Goal: Task Accomplishment & Management: Complete application form

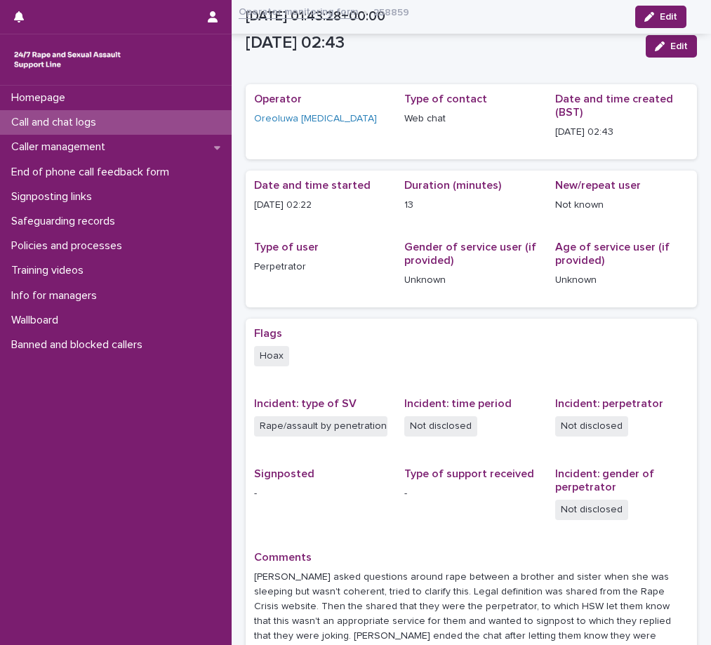
scroll to position [139, 0]
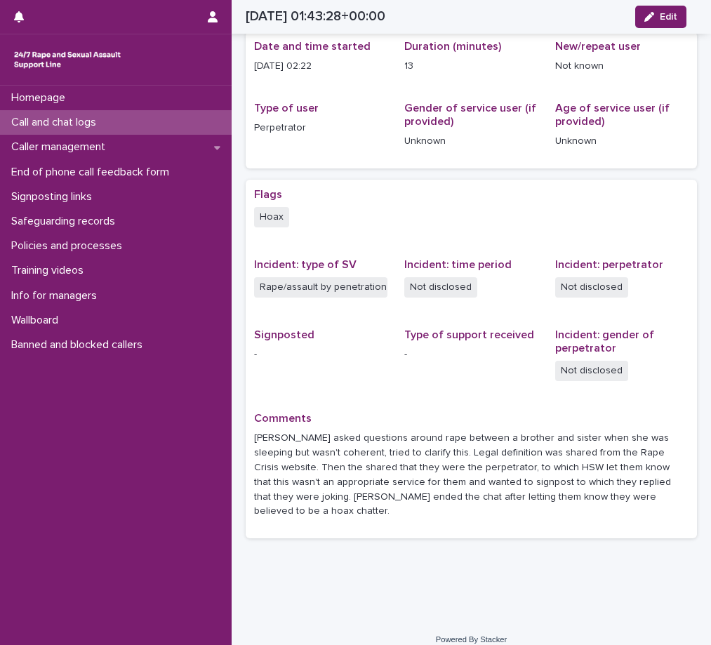
click at [65, 120] on p "Call and chat logs" at bounding box center [57, 122] width 102 height 13
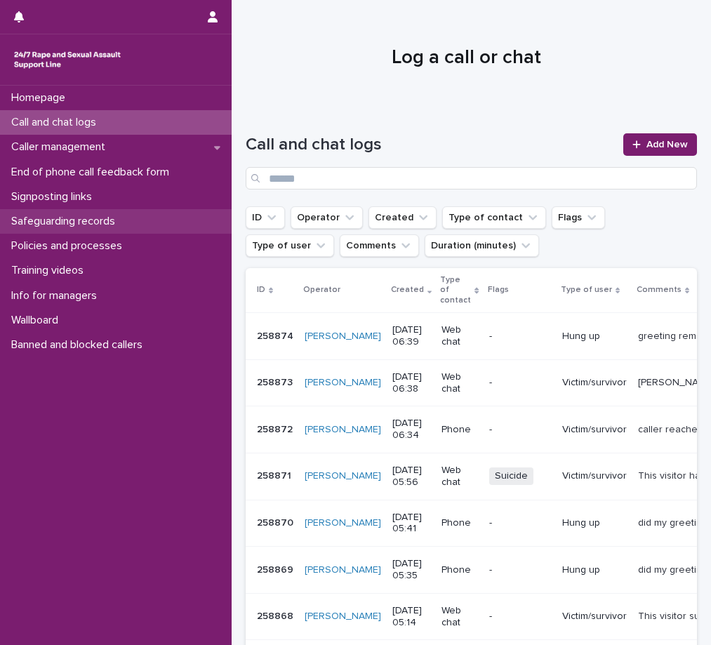
click at [104, 225] on p "Safeguarding records" at bounding box center [66, 221] width 121 height 13
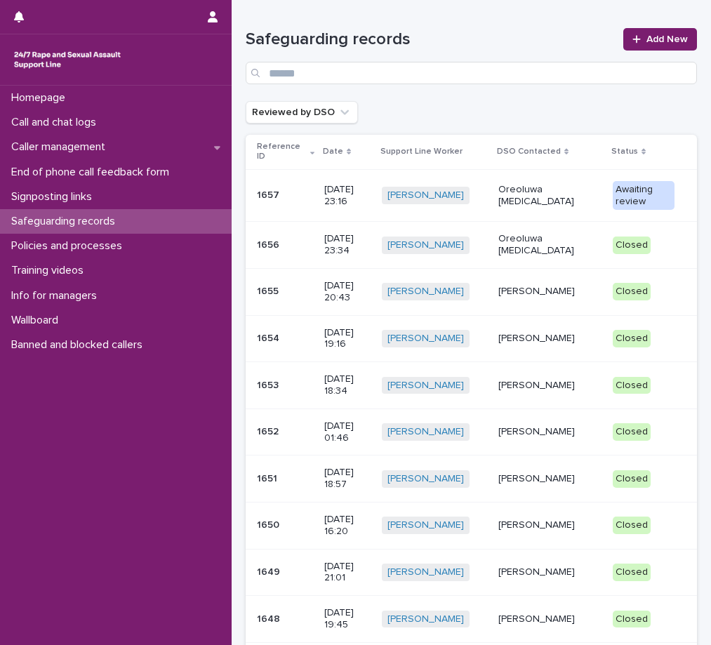
click at [557, 192] on p "Oreoluwa [MEDICAL_DATA]" at bounding box center [549, 196] width 103 height 24
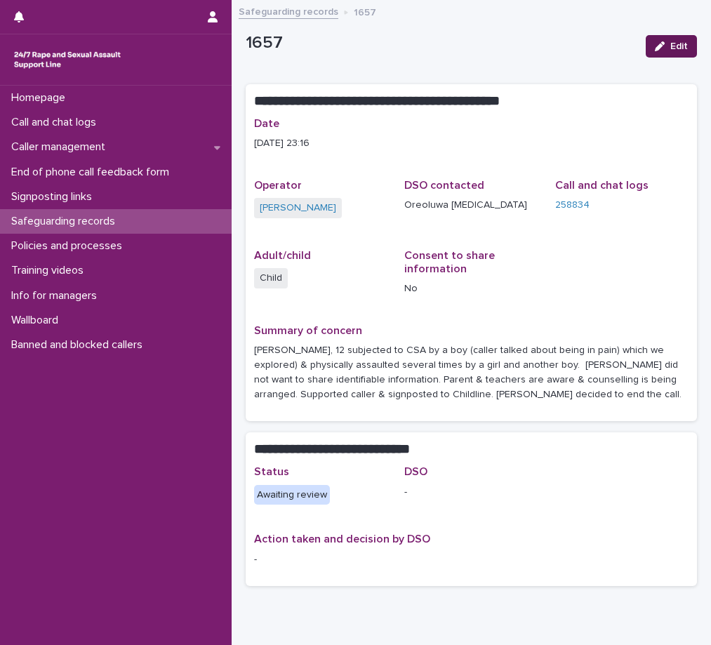
click at [670, 46] on span "Edit" at bounding box center [679, 46] width 18 height 10
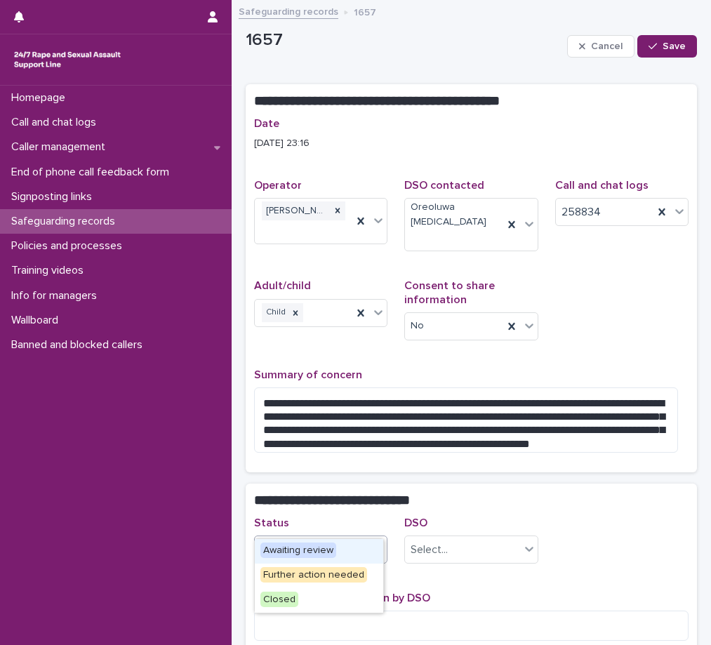
click at [371, 542] on icon at bounding box center [378, 549] width 14 height 14
click at [309, 600] on div "Closed" at bounding box center [319, 600] width 128 height 25
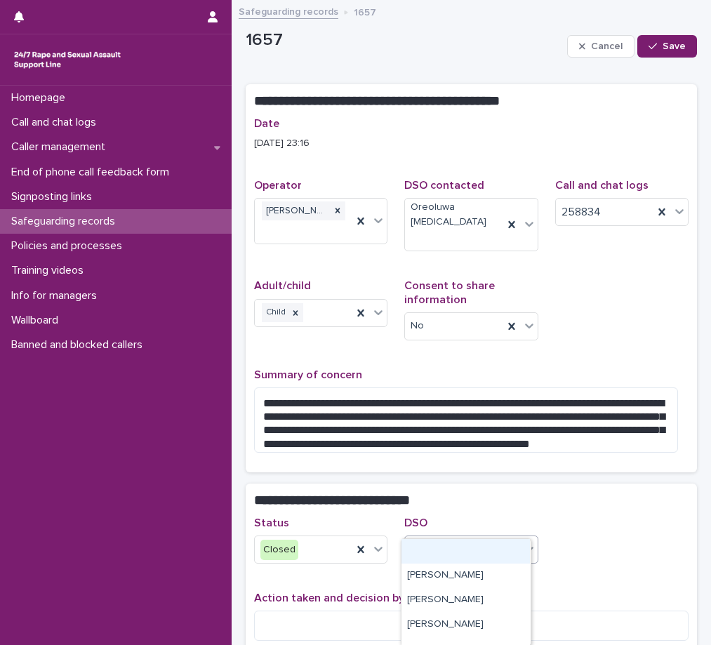
click at [451, 538] on div "Select..." at bounding box center [462, 549] width 114 height 23
type input "***"
click at [449, 554] on div "Oreoluwa [MEDICAL_DATA]" at bounding box center [465, 551] width 128 height 25
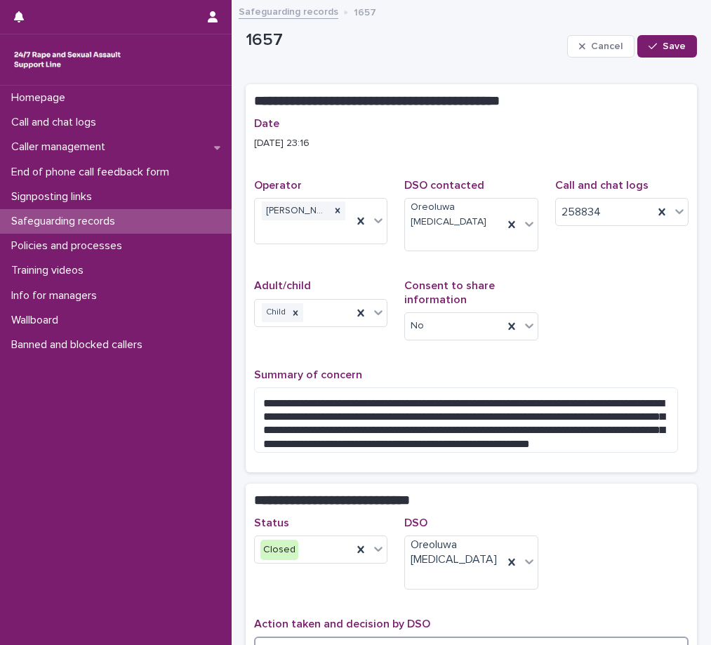
click at [323, 637] on textarea at bounding box center [471, 652] width 434 height 30
type textarea "**********"
click at [649, 48] on icon "button" at bounding box center [653, 46] width 8 height 10
